Goal: Navigation & Orientation: Find specific page/section

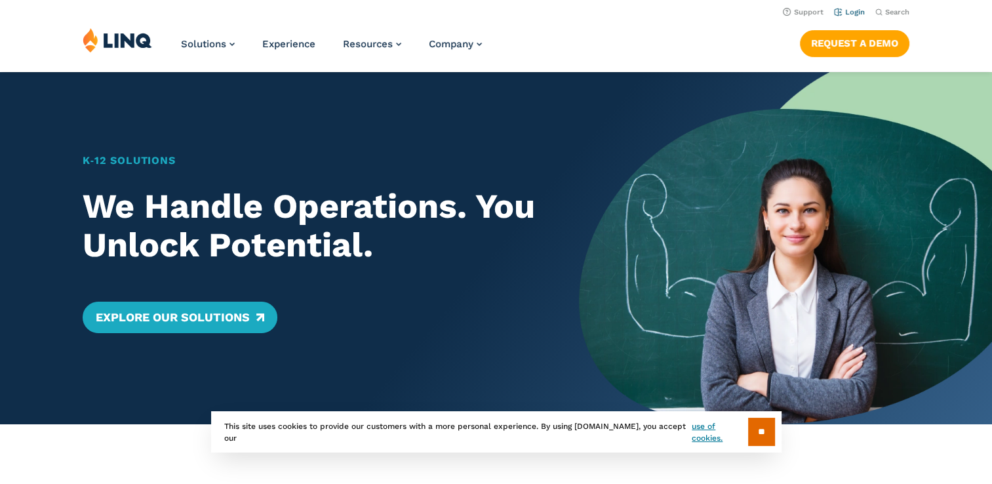
drag, startPoint x: 0, startPoint y: 0, endPoint x: 852, endPoint y: 10, distance: 851.9
click at [852, 10] on link "Login" at bounding box center [849, 12] width 31 height 9
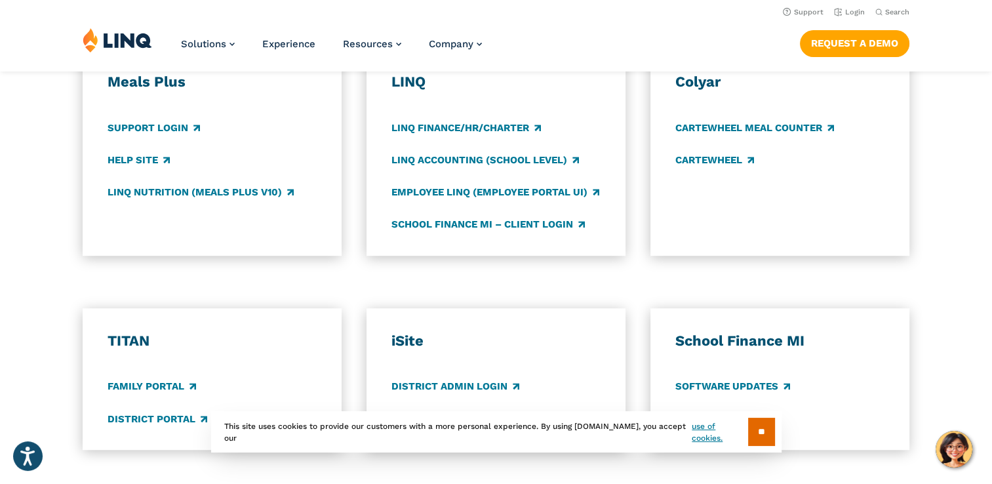
scroll to position [737, 0]
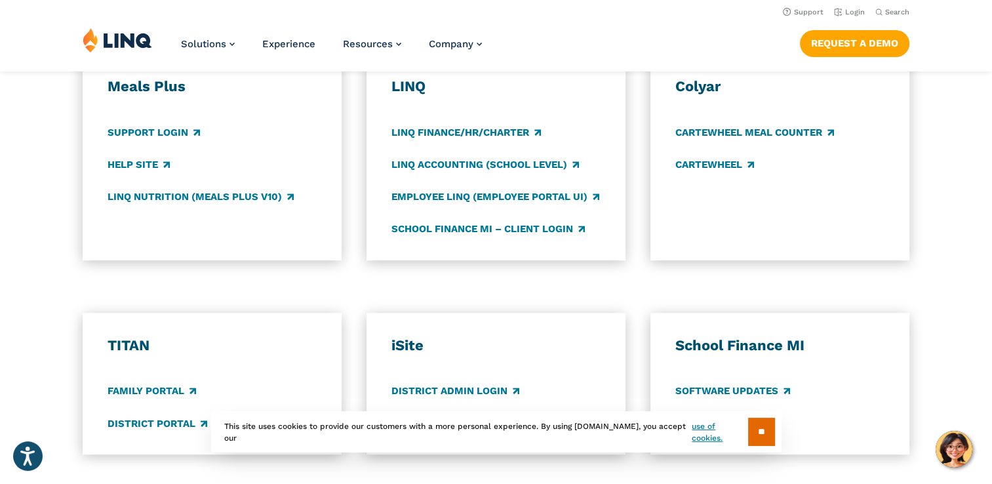
click at [255, 114] on div "Meals Plus Support Login Help Site LINQ Nutrition (Meals Plus v10)" at bounding box center [212, 156] width 209 height 159
click at [858, 12] on link "Login" at bounding box center [849, 12] width 31 height 9
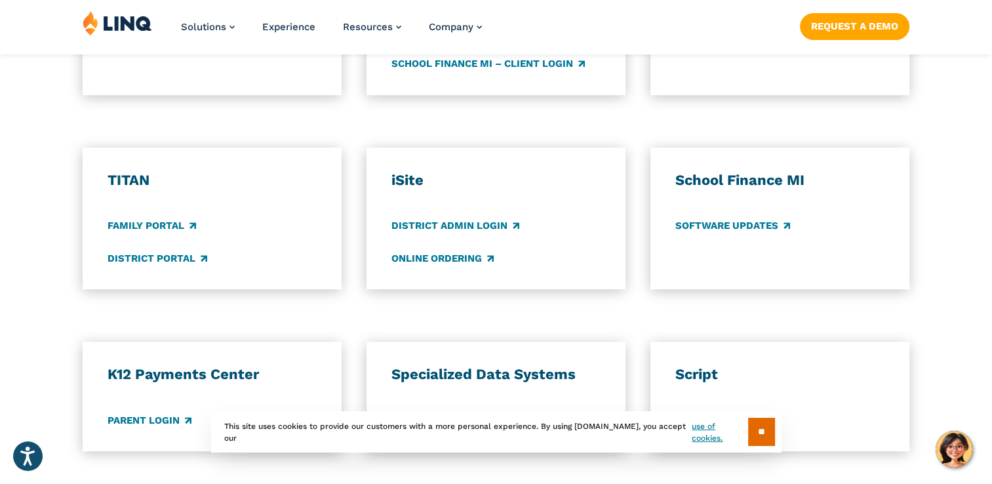
scroll to position [938, 0]
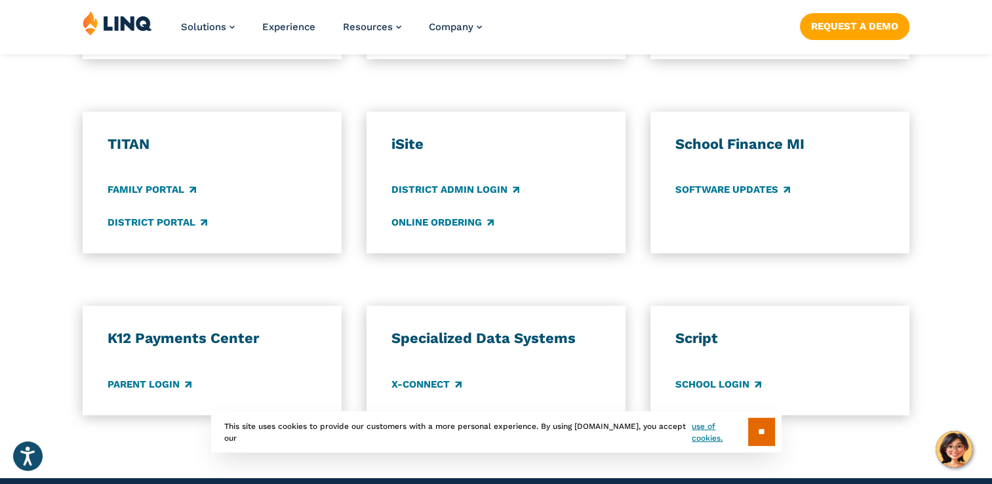
click at [244, 345] on h3 "K12 Payments Center" at bounding box center [212, 338] width 209 height 18
click at [186, 388] on link "Parent Login" at bounding box center [150, 384] width 84 height 14
